Goal: Check status: Check status

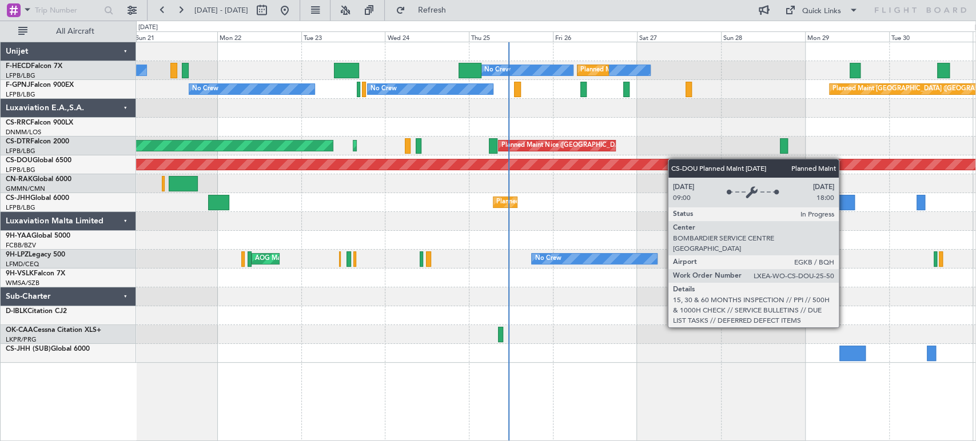
click at [389, 187] on div "No Crew No Crew Planned Maint [GEOGRAPHIC_DATA] ([GEOGRAPHIC_DATA]) No Crew Pla…" at bounding box center [555, 202] width 839 height 321
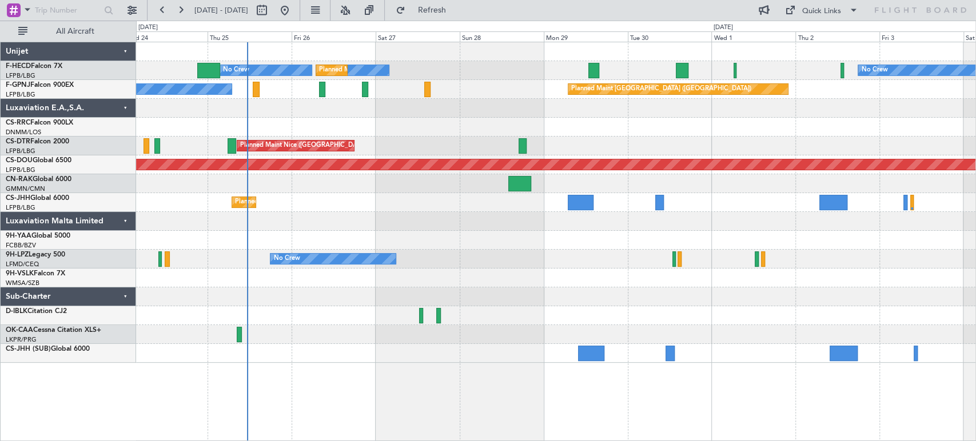
click at [321, 132] on div at bounding box center [555, 127] width 839 height 19
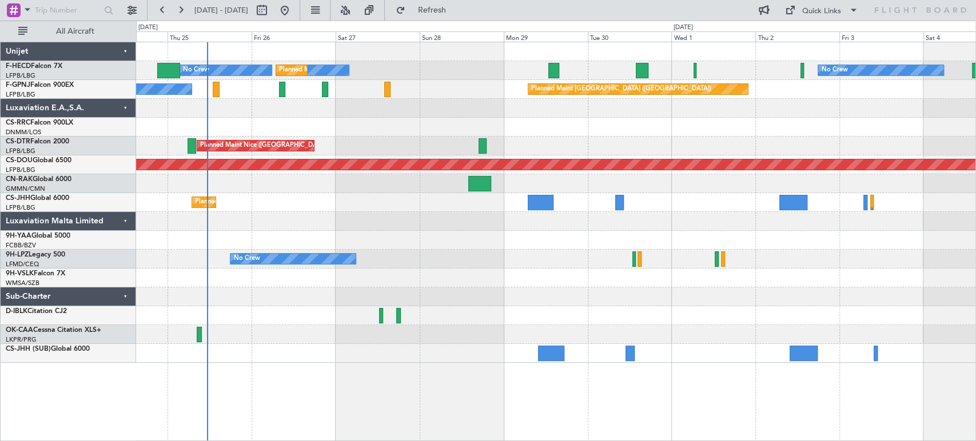
click at [437, 137] on div "No Crew No Crew Planned Maint [GEOGRAPHIC_DATA] ([GEOGRAPHIC_DATA]) No Crew Pla…" at bounding box center [555, 202] width 839 height 321
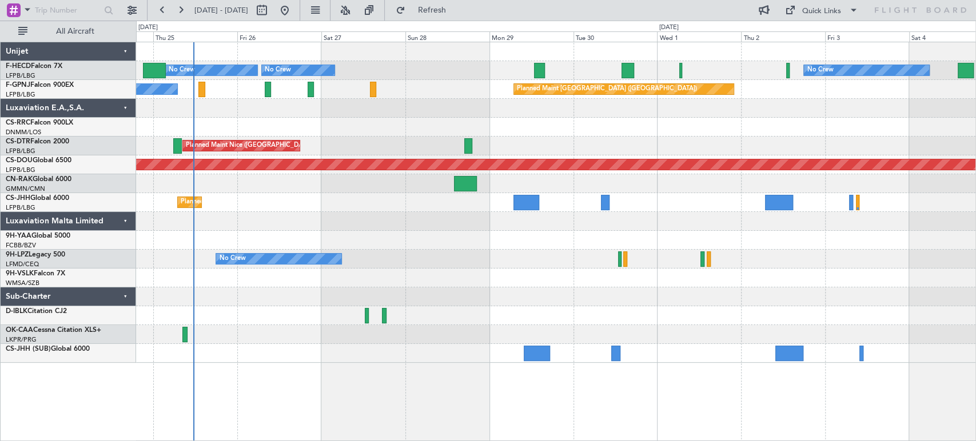
click at [270, 131] on div at bounding box center [555, 127] width 839 height 19
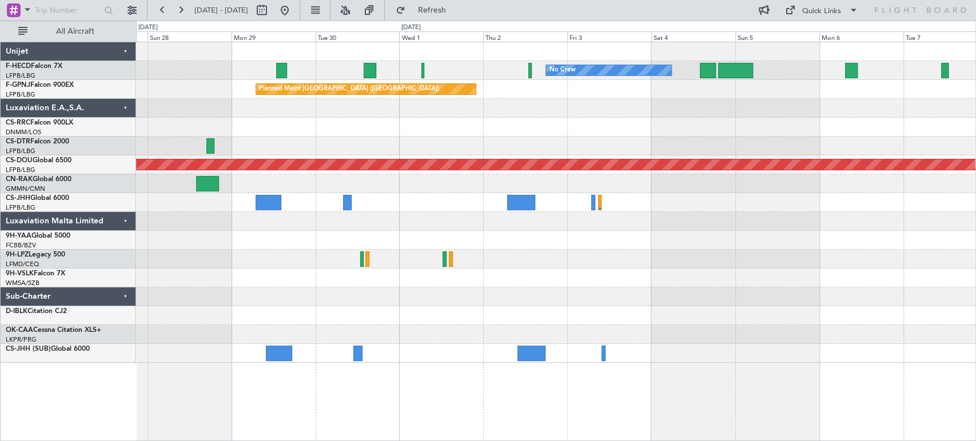
click at [338, 122] on div "No Crew No Crew Planned Maint [GEOGRAPHIC_DATA] ([GEOGRAPHIC_DATA]) No Crew Pla…" at bounding box center [555, 202] width 839 height 321
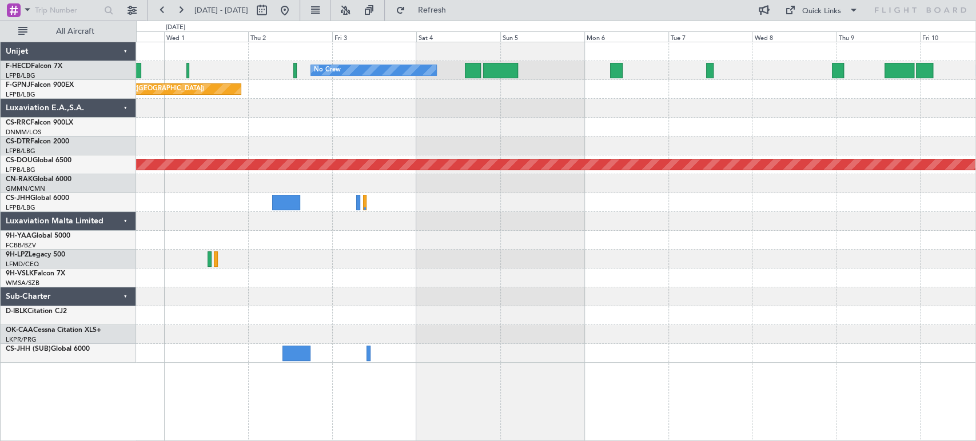
click at [238, 118] on div "No Crew No Crew Planned Maint [GEOGRAPHIC_DATA] ([GEOGRAPHIC_DATA]) Planned Mai…" at bounding box center [555, 202] width 839 height 321
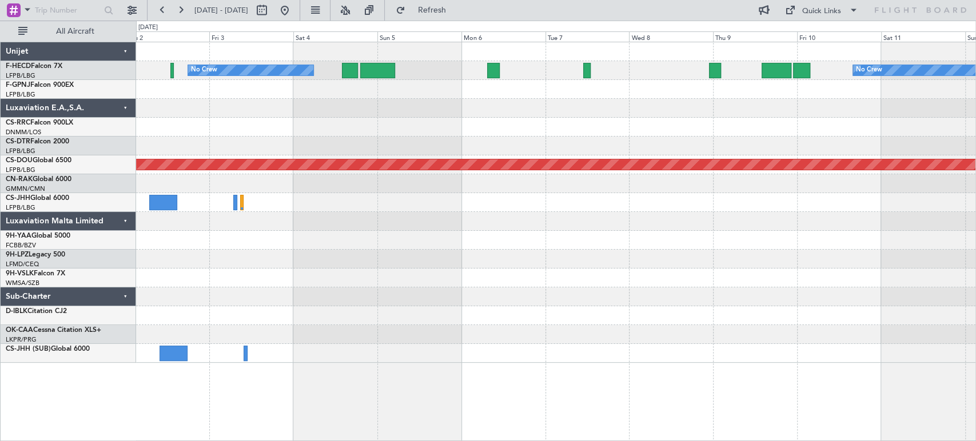
click at [309, 119] on div "No Crew No Crew Planned Maint [GEOGRAPHIC_DATA] ([GEOGRAPHIC_DATA]) Planned Mai…" at bounding box center [555, 202] width 839 height 321
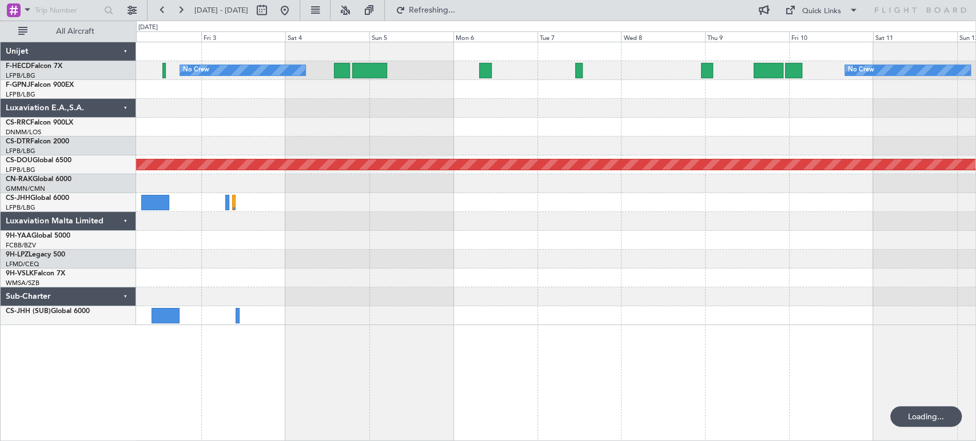
click at [204, 111] on div at bounding box center [555, 108] width 839 height 19
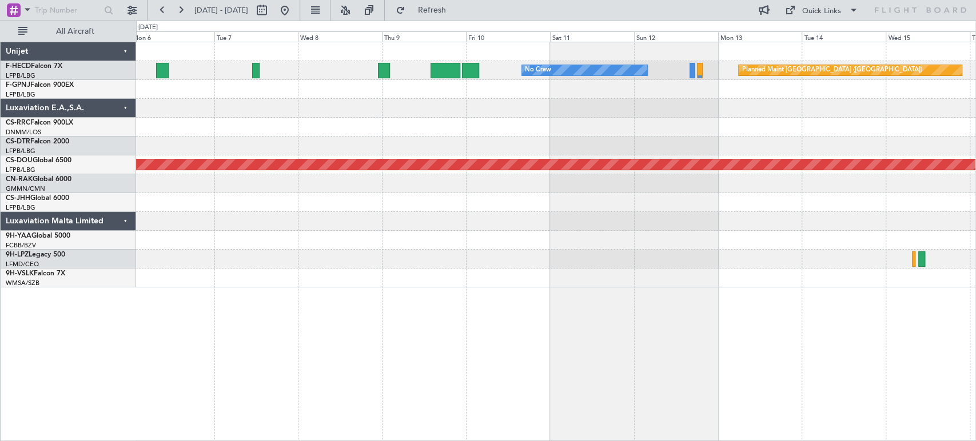
click at [321, 117] on div at bounding box center [555, 108] width 839 height 19
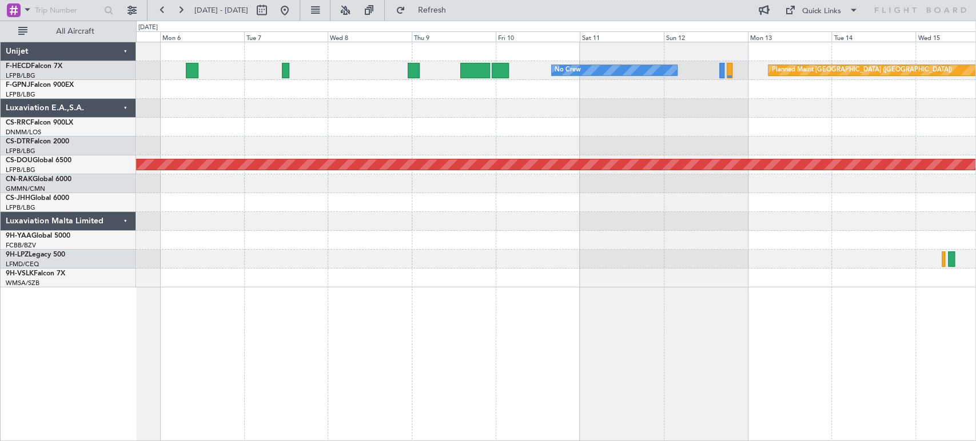
click at [288, 117] on div at bounding box center [555, 108] width 839 height 19
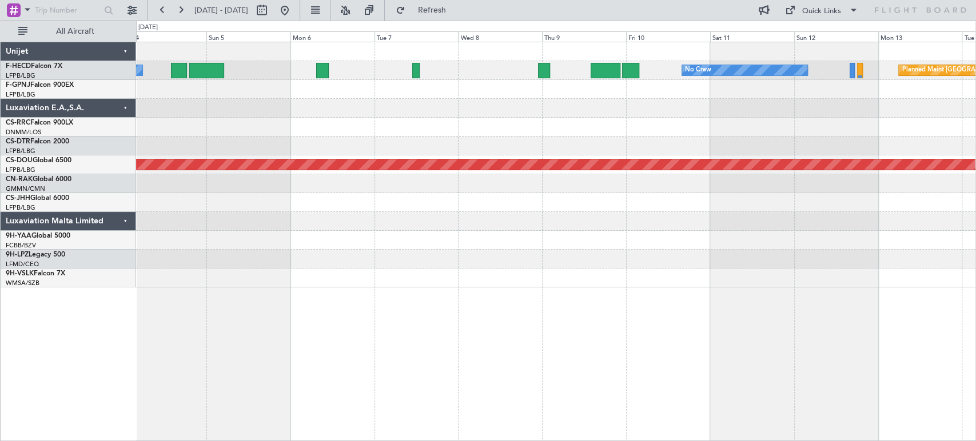
click at [384, 121] on div at bounding box center [555, 127] width 839 height 19
click at [294, 11] on button at bounding box center [284, 10] width 18 height 18
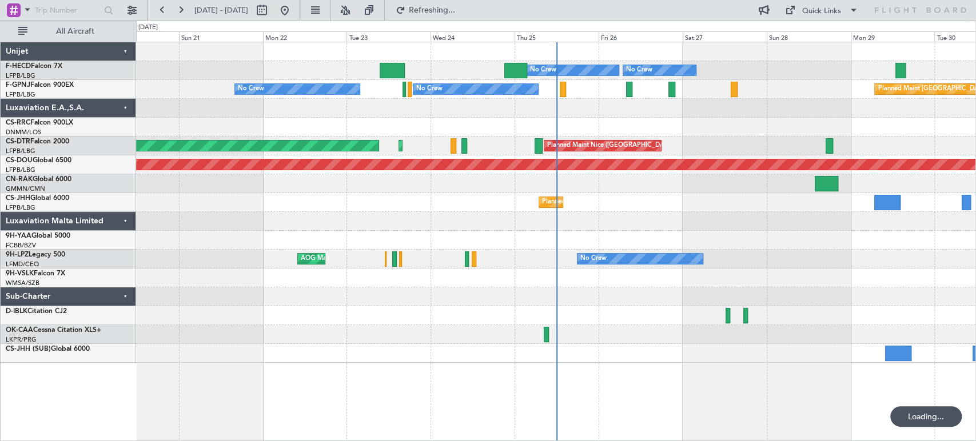
click at [578, 281] on div at bounding box center [555, 278] width 839 height 19
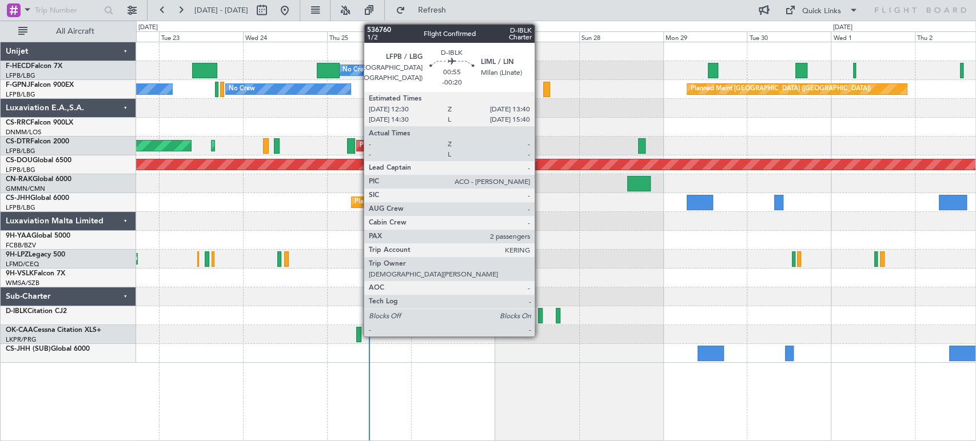
click at [539, 313] on div at bounding box center [540, 315] width 5 height 15
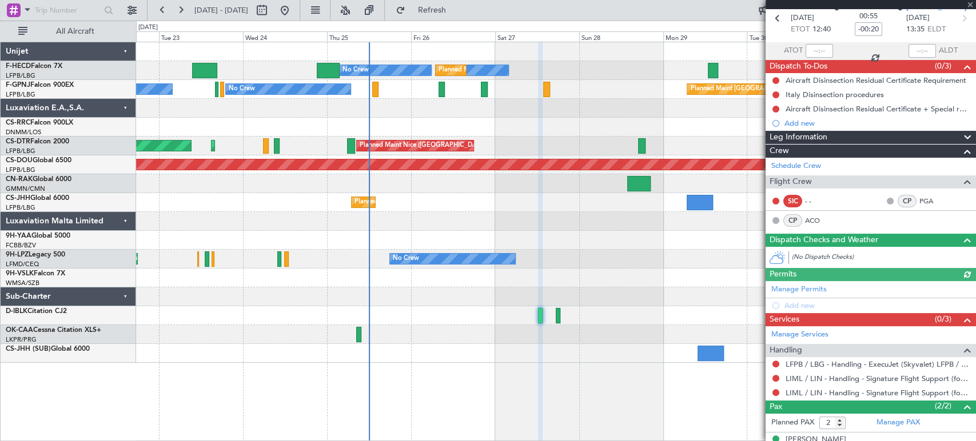
scroll to position [93, 0]
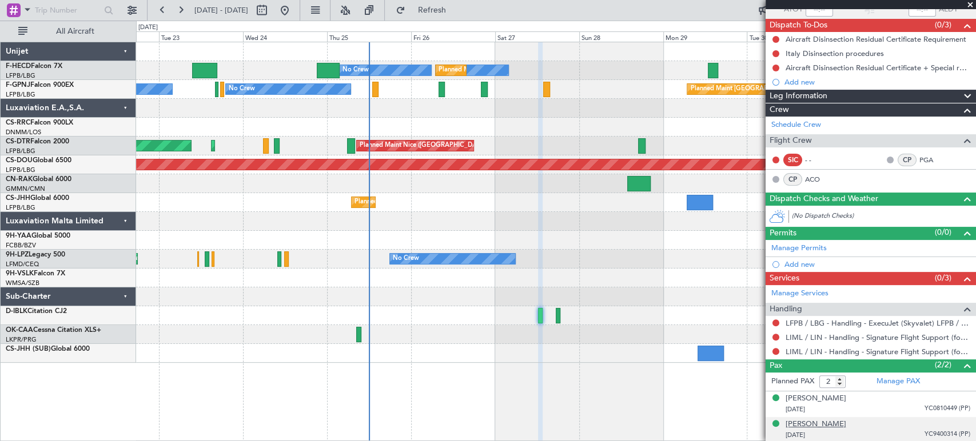
click at [795, 421] on div "[PERSON_NAME]" at bounding box center [815, 424] width 61 height 11
